Goal: Check status: Check status

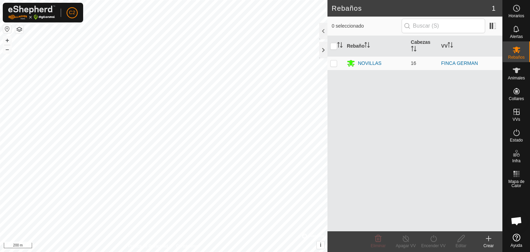
click at [258, 252] on html "C2 Horarios Alertas Rebaños Animales Collares VVs Estado Infra Mapa de Calor Ay…" at bounding box center [265, 126] width 530 height 252
click at [513, 68] on icon at bounding box center [516, 70] width 8 height 8
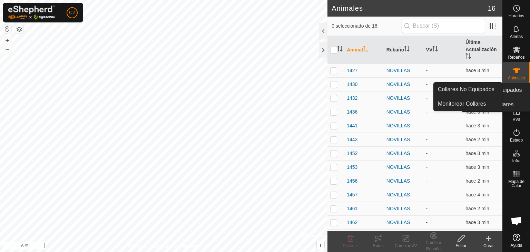
click at [513, 91] on icon at bounding box center [516, 91] width 8 height 8
click at [518, 94] on icon at bounding box center [516, 91] width 8 height 8
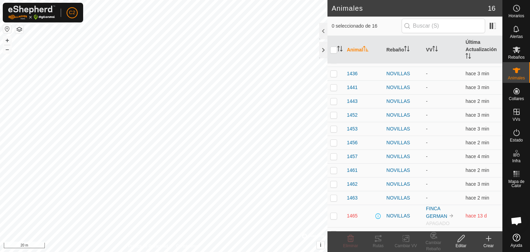
scroll to position [62, 0]
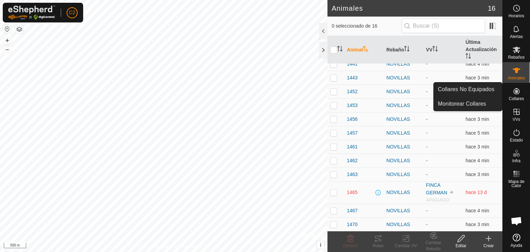
drag, startPoint x: 526, startPoint y: 102, endPoint x: 524, endPoint y: 98, distance: 4.4
click at [524, 98] on div "Collares" at bounding box center [516, 93] width 27 height 21
click at [522, 98] on span "Collares" at bounding box center [516, 99] width 15 height 4
click at [476, 91] on link "Collares No Equipados" at bounding box center [468, 89] width 68 height 14
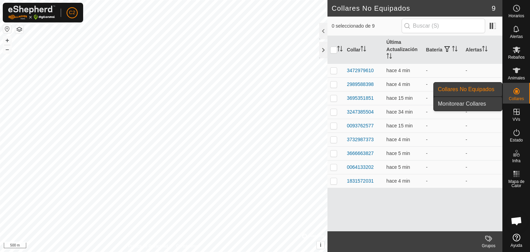
click at [482, 102] on link "Monitorear Collares" at bounding box center [468, 104] width 68 height 14
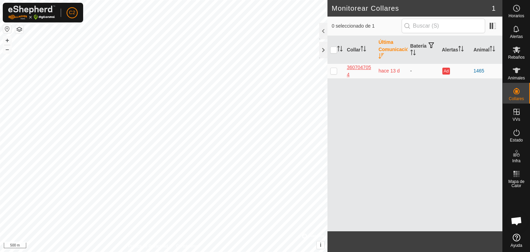
click at [359, 67] on div "3607047054" at bounding box center [360, 71] width 26 height 14
